Goal: Communication & Community: Answer question/provide support

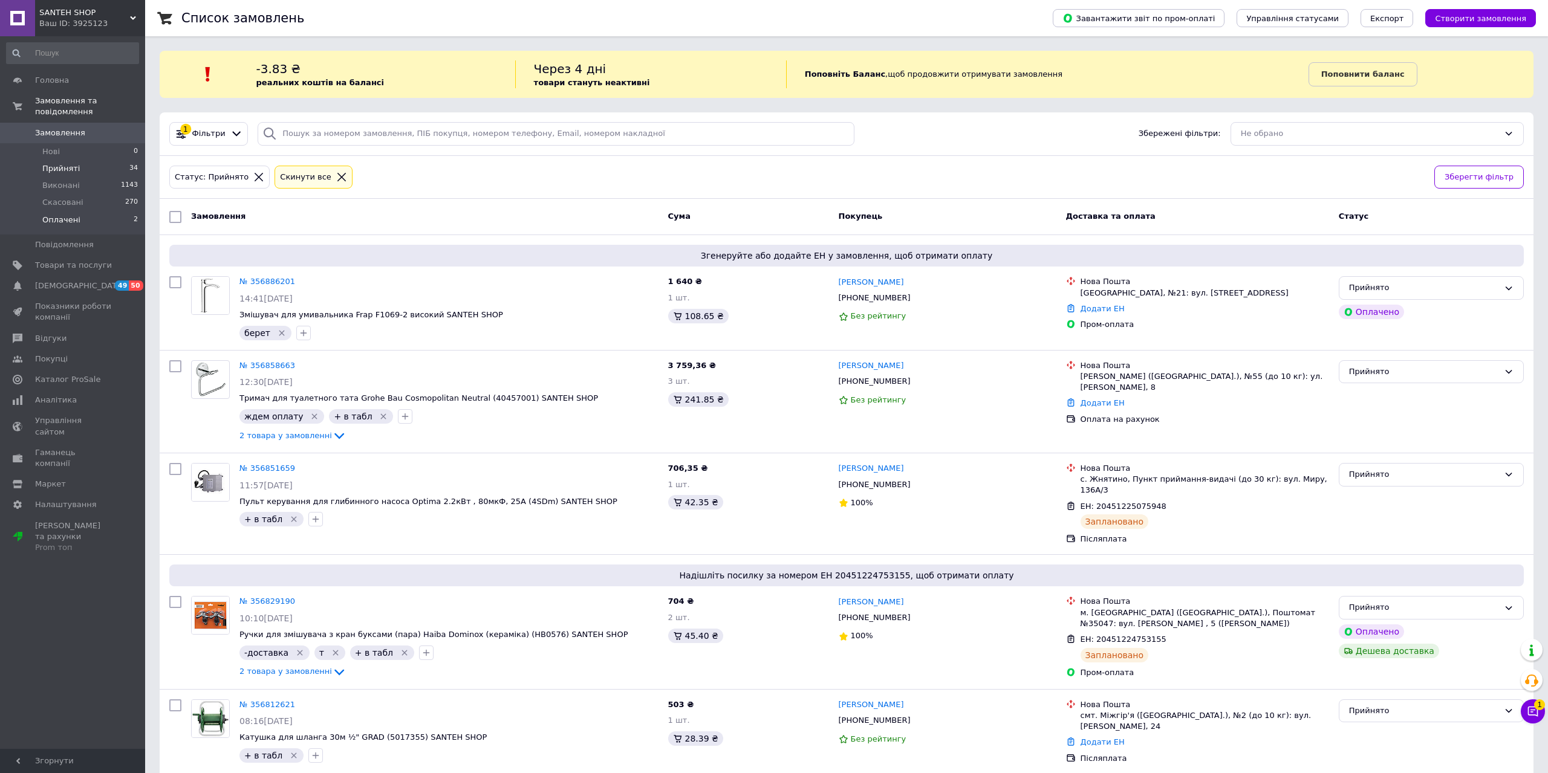
click at [60, 215] on span "Оплачені" at bounding box center [61, 220] width 38 height 11
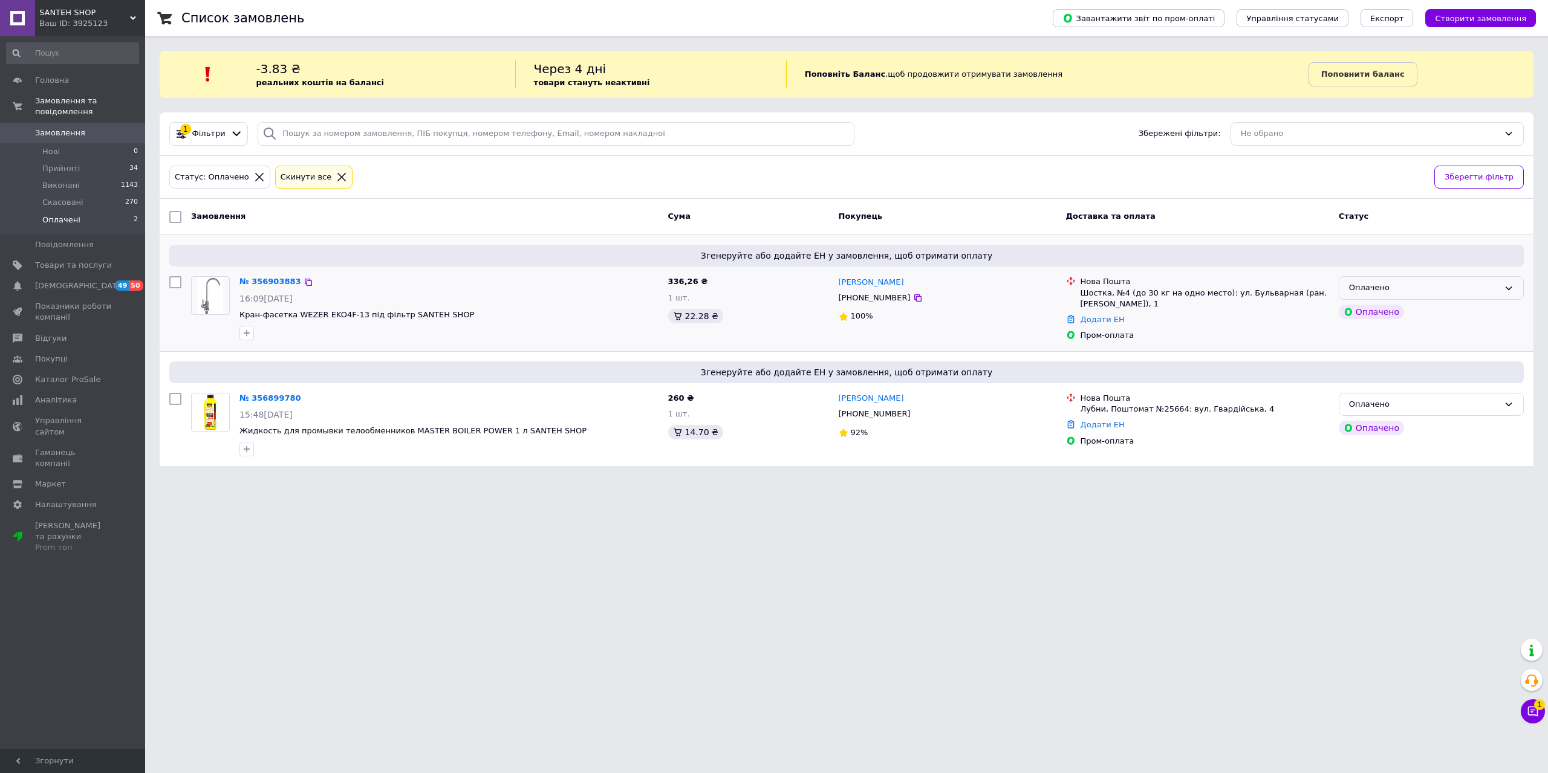
click at [1438, 290] on div "Оплачено" at bounding box center [1424, 288] width 150 height 13
click at [1421, 315] on li "Прийнято" at bounding box center [1431, 313] width 184 height 22
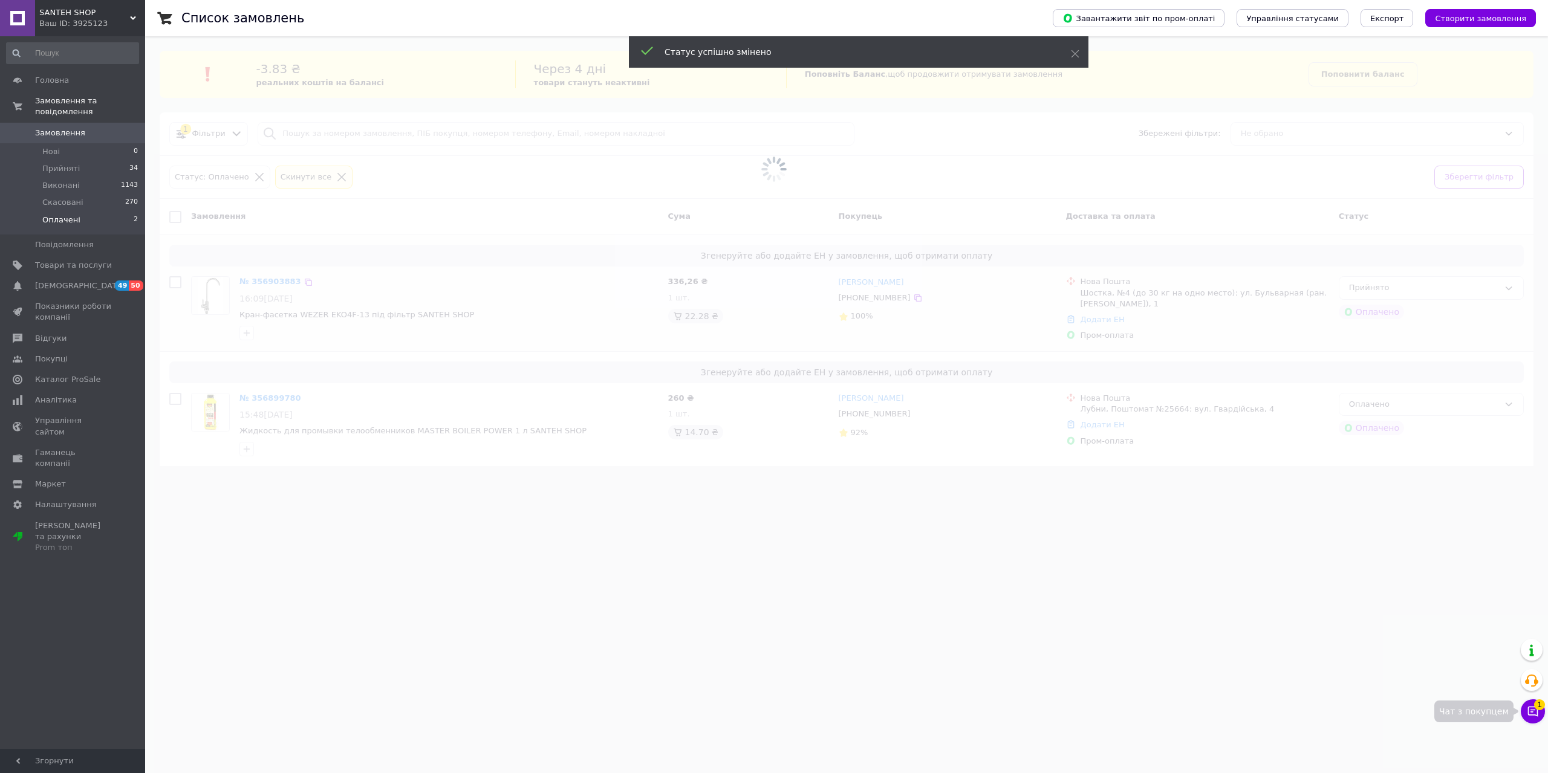
click at [1530, 718] on button "Чат з покупцем 1" at bounding box center [1533, 712] width 24 height 24
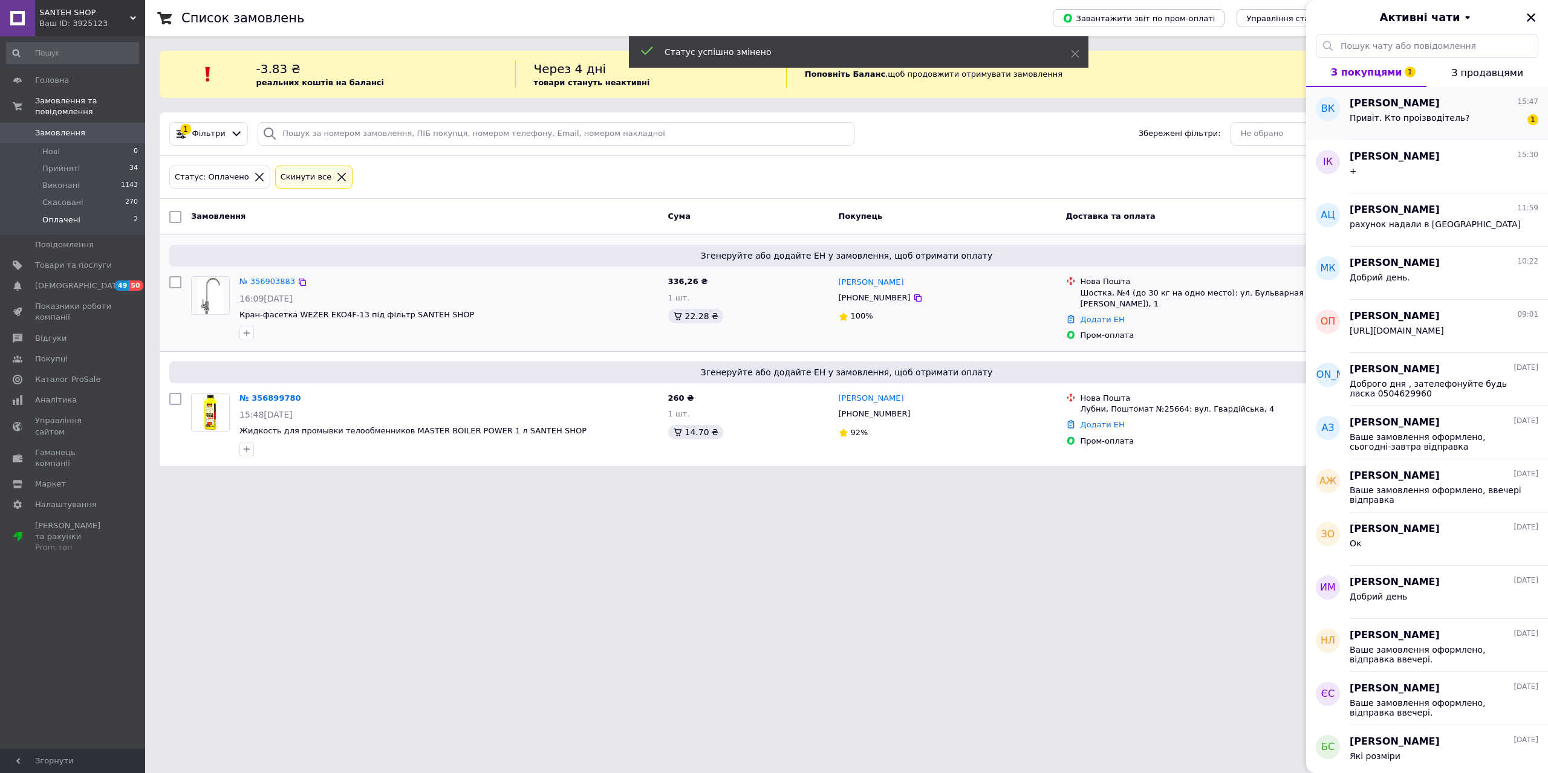
click at [1444, 117] on span "Привіт. Кто проізводітель?" at bounding box center [1409, 118] width 120 height 10
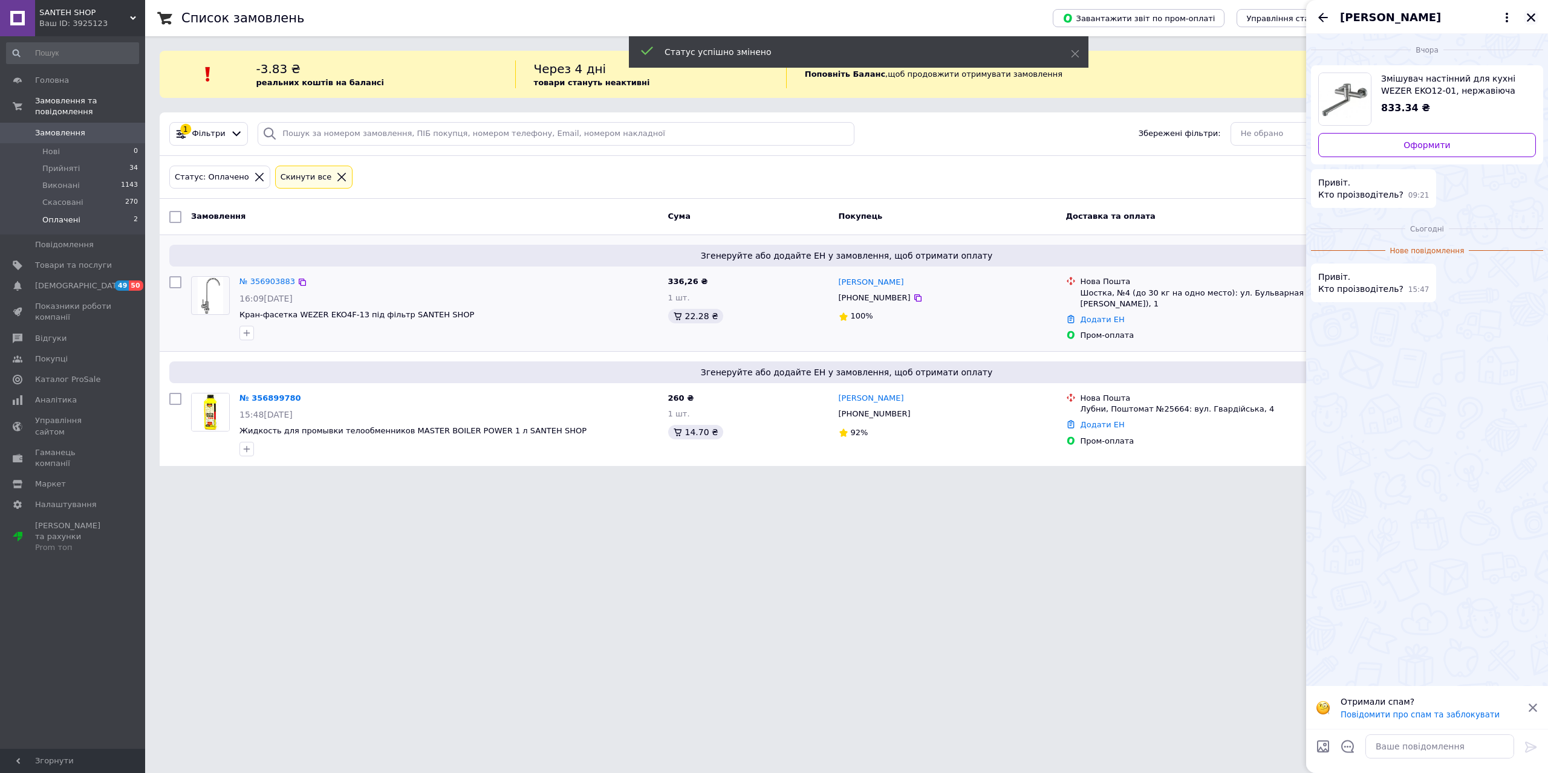
click at [1528, 18] on icon "Закрити" at bounding box center [1530, 17] width 11 height 11
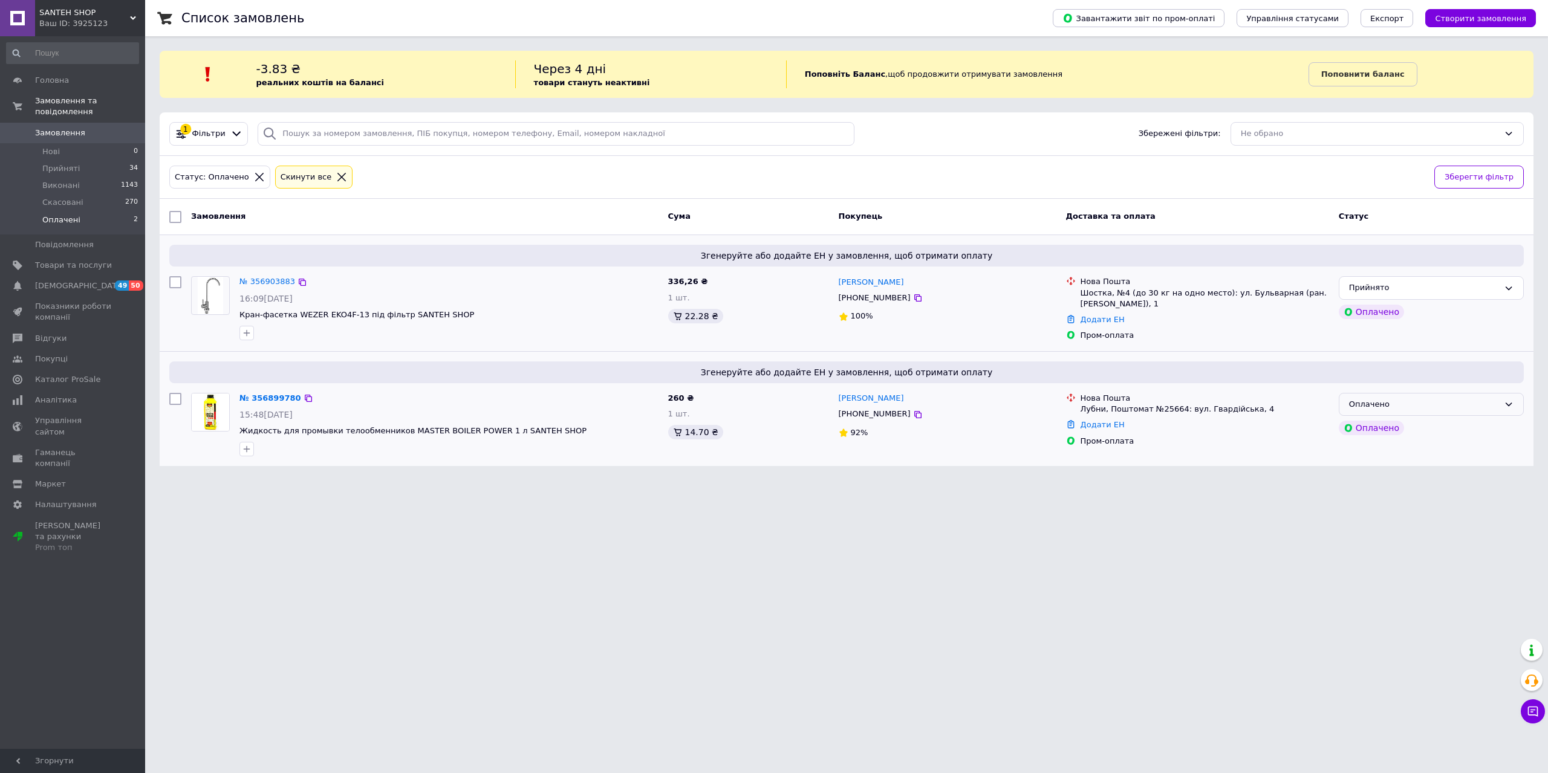
click at [1421, 400] on div "Оплачено" at bounding box center [1424, 404] width 150 height 13
click at [1408, 432] on li "Прийнято" at bounding box center [1431, 429] width 184 height 22
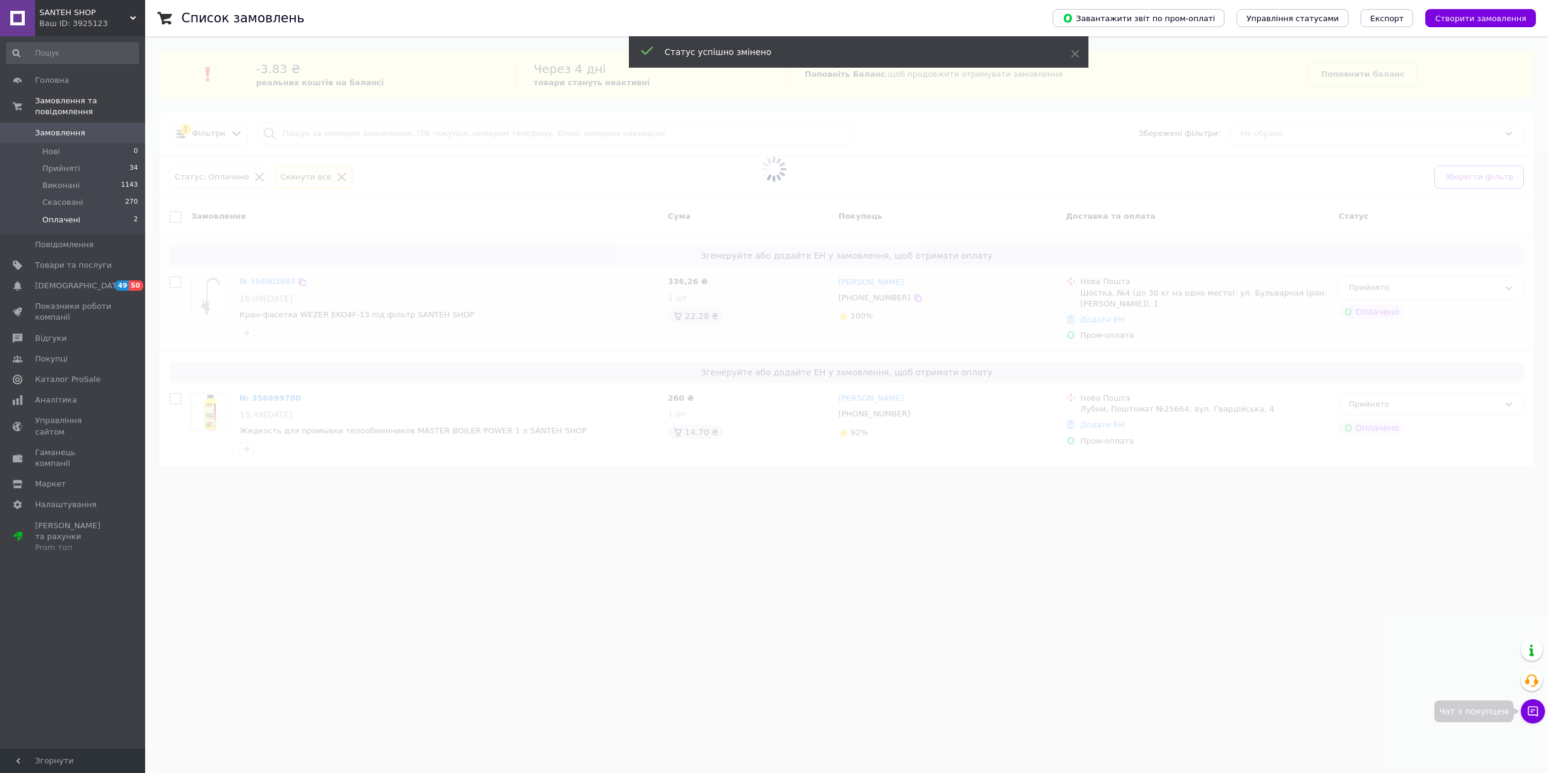
click at [1540, 714] on button "Чат з покупцем" at bounding box center [1533, 712] width 24 height 24
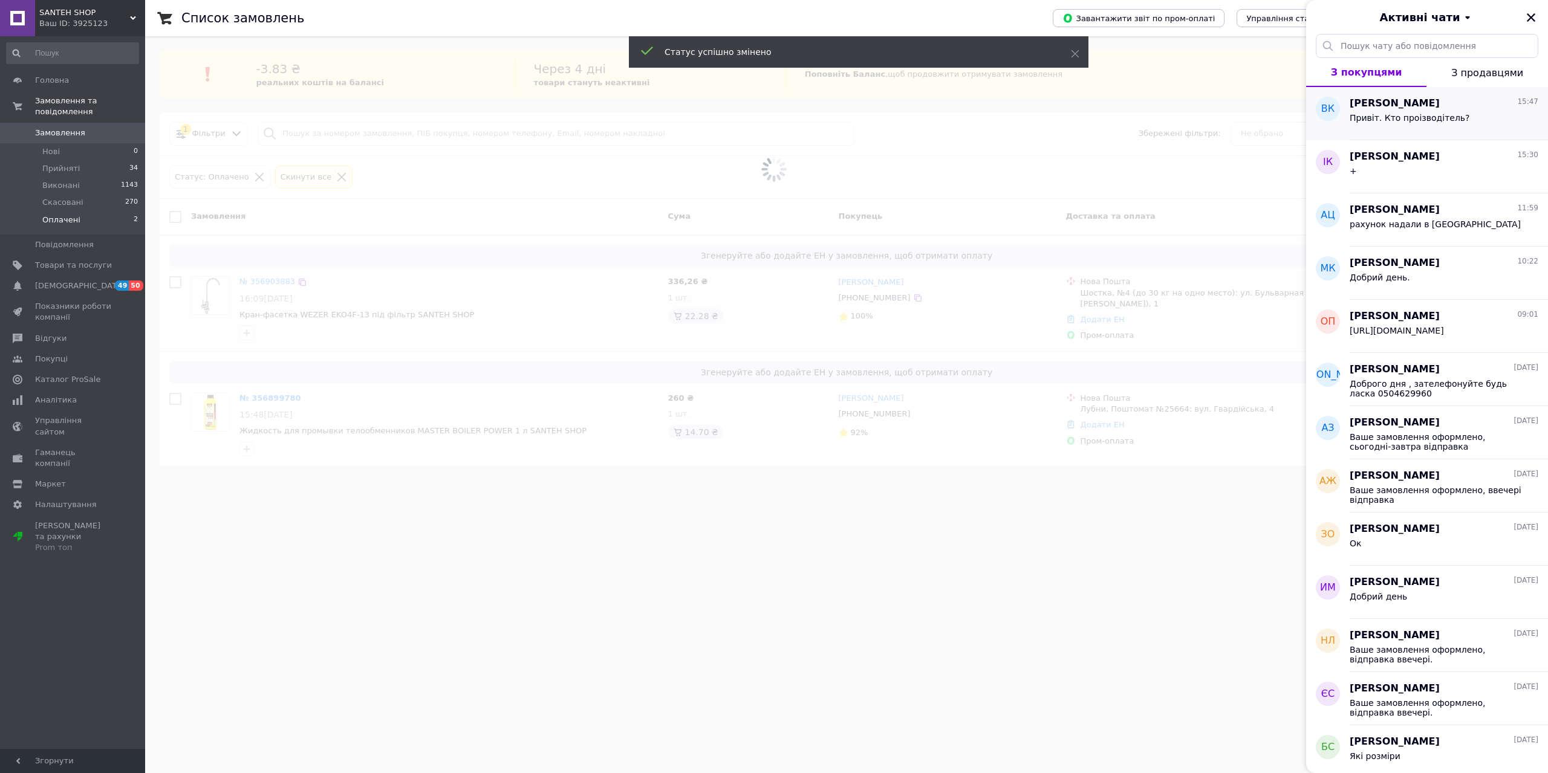
click at [1421, 109] on span "Валентин Козельський" at bounding box center [1394, 104] width 90 height 14
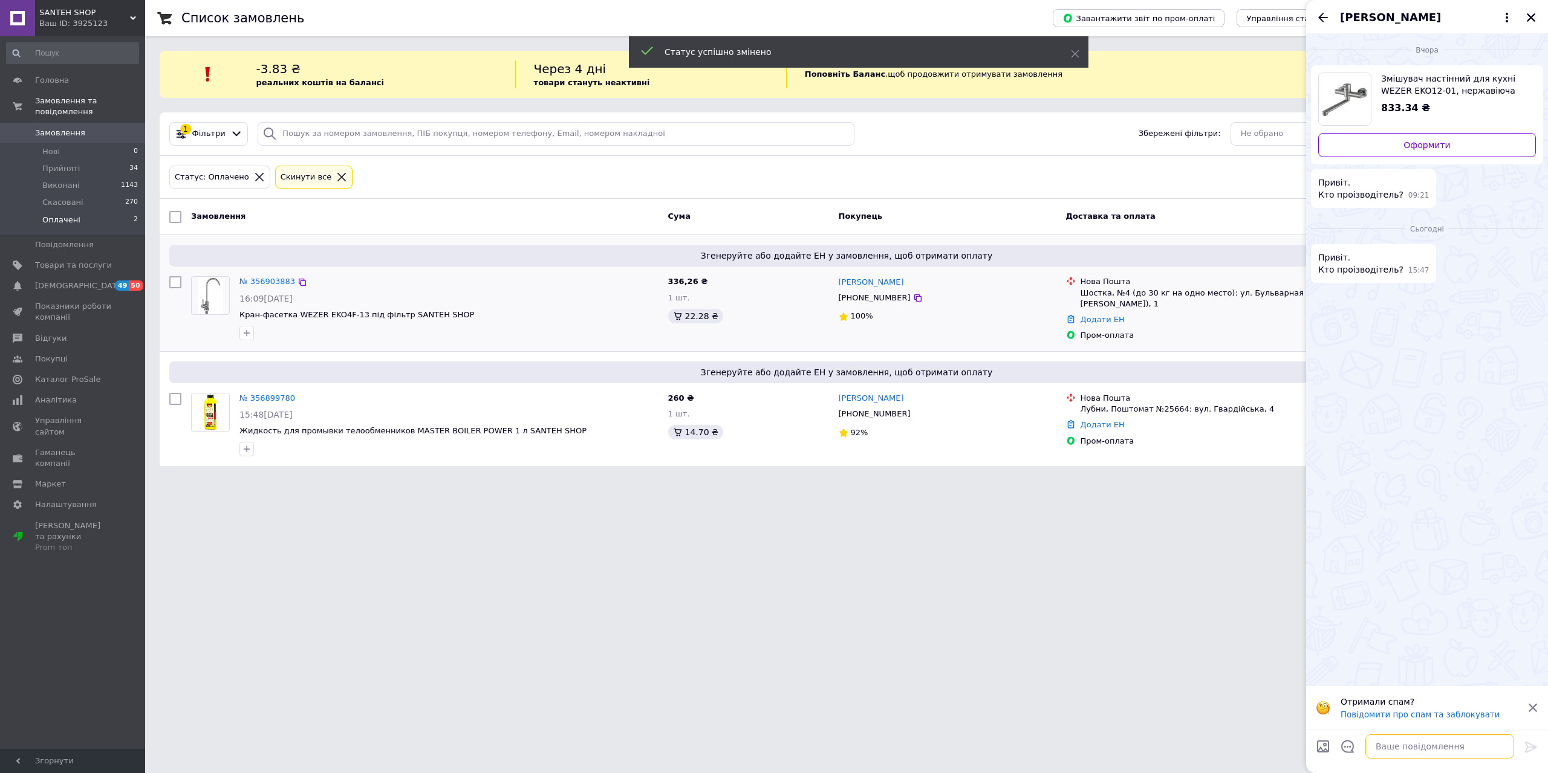
click at [1440, 739] on textarea at bounding box center [1439, 747] width 149 height 24
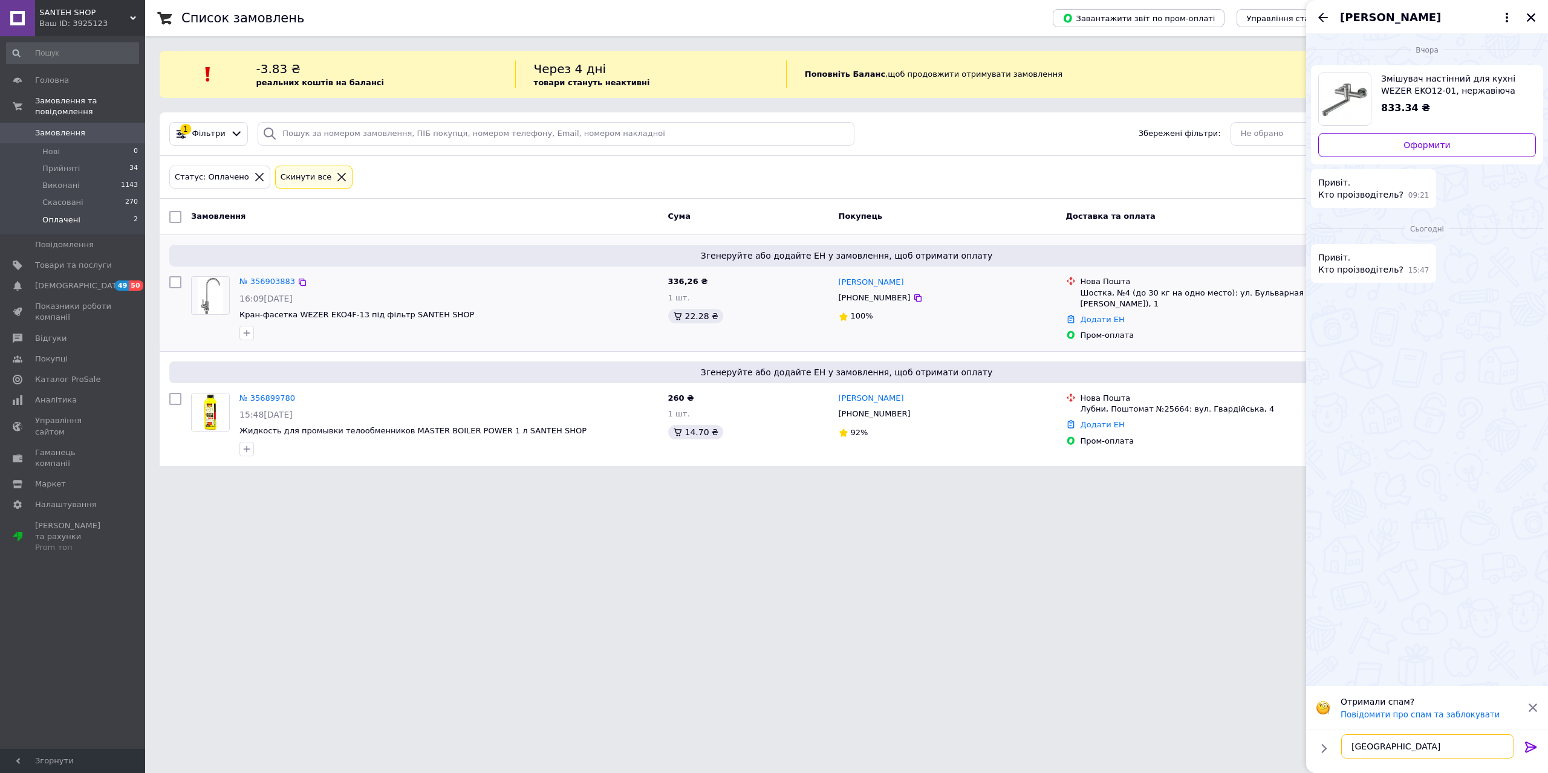
type textarea "Китай"
click at [1531, 16] on icon "Закрити" at bounding box center [1530, 17] width 11 height 11
